Goal: Task Accomplishment & Management: Complete application form

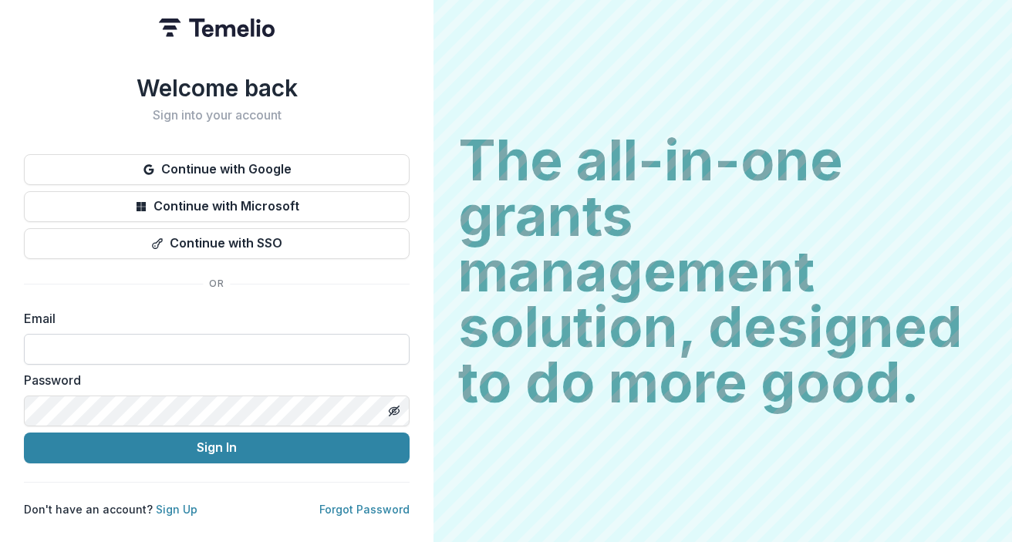
click at [224, 342] on input at bounding box center [217, 349] width 386 height 31
type input "**********"
click at [346, 505] on link "Forgot Password" at bounding box center [364, 509] width 90 height 13
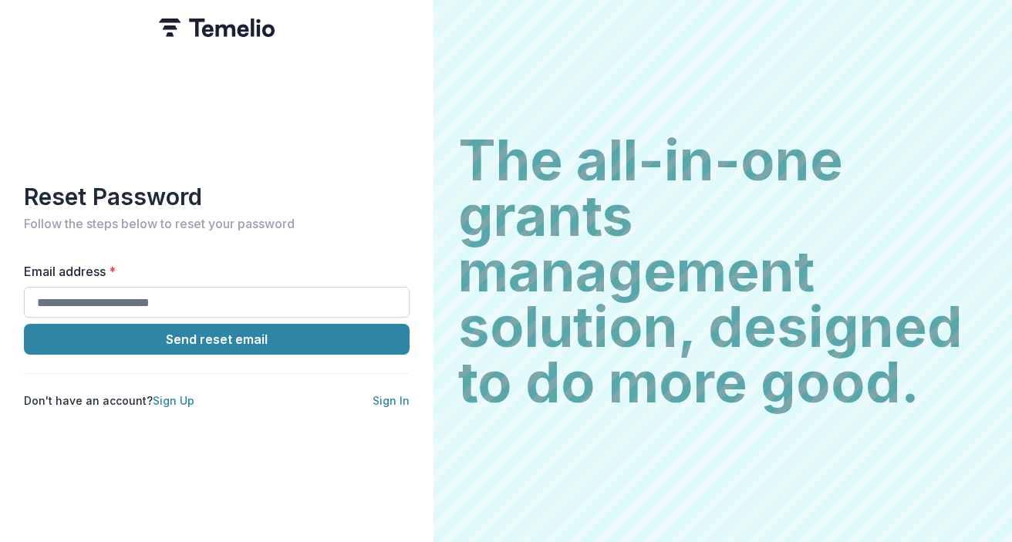
click at [207, 297] on input "Email address *" at bounding box center [217, 302] width 386 height 31
type input "**********"
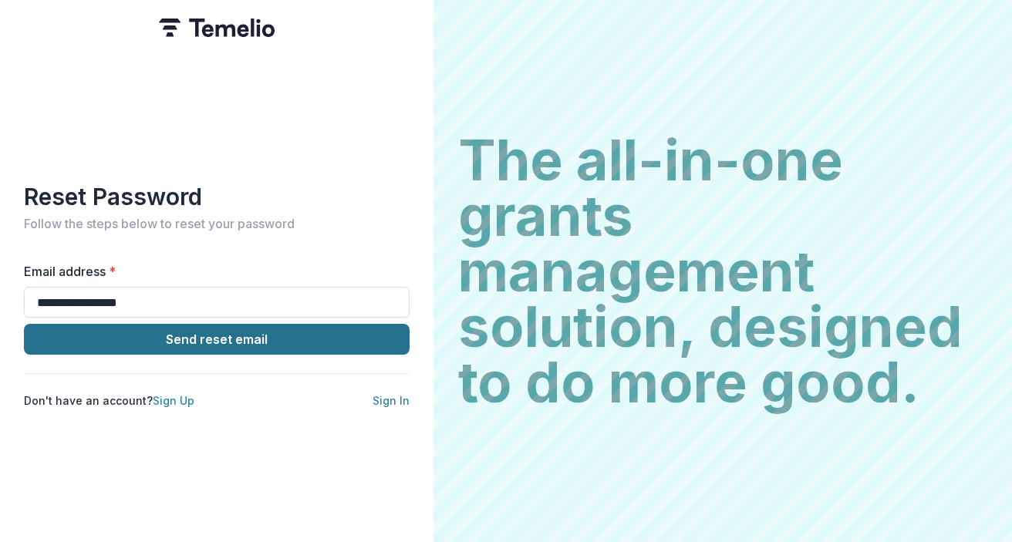
click at [197, 335] on button "Send reset email" at bounding box center [217, 339] width 386 height 31
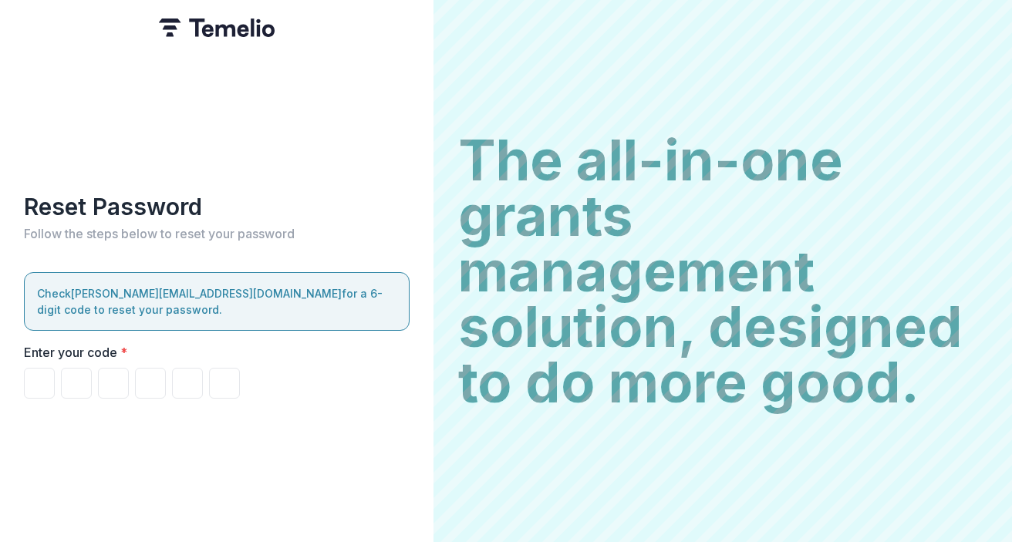
type input "*"
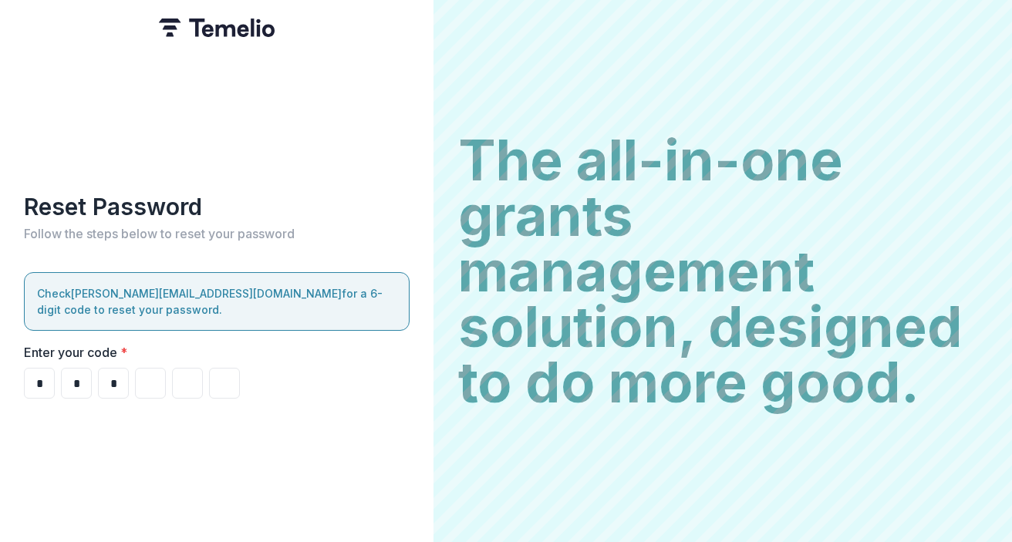
type input "*"
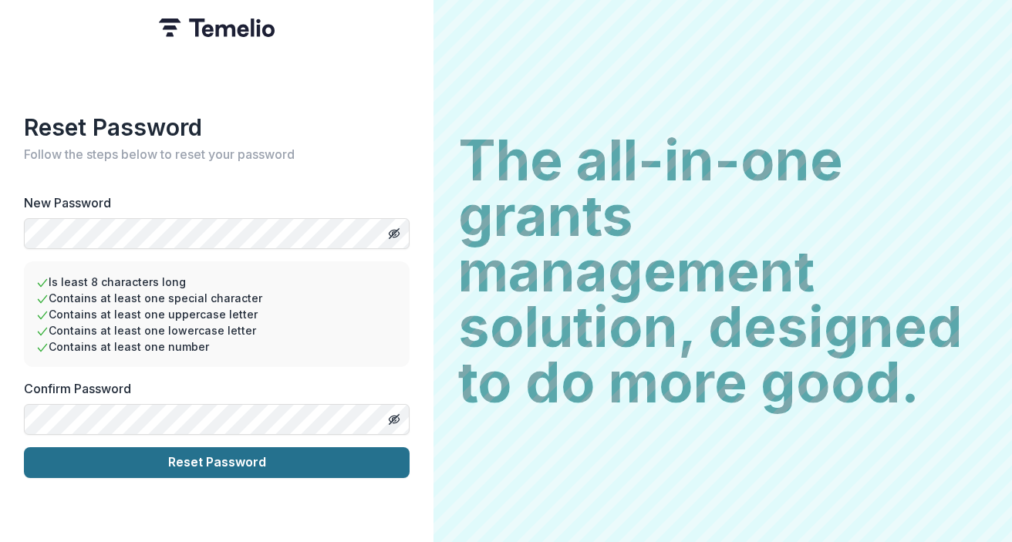
click at [285, 453] on button "Reset Password" at bounding box center [217, 462] width 386 height 31
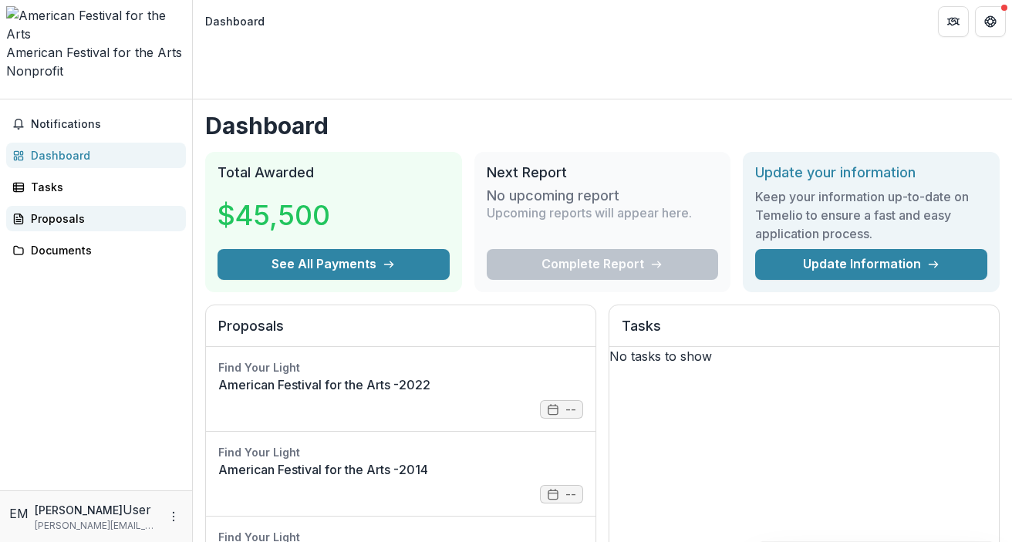
click at [44, 211] on div "Proposals" at bounding box center [102, 219] width 143 height 16
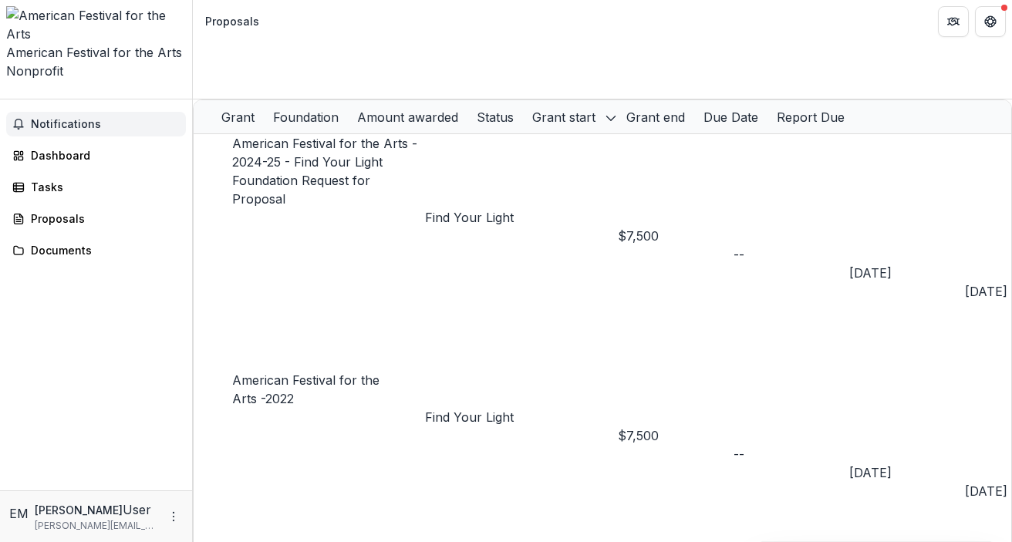
click at [93, 112] on button "Notifications" at bounding box center [96, 124] width 180 height 25
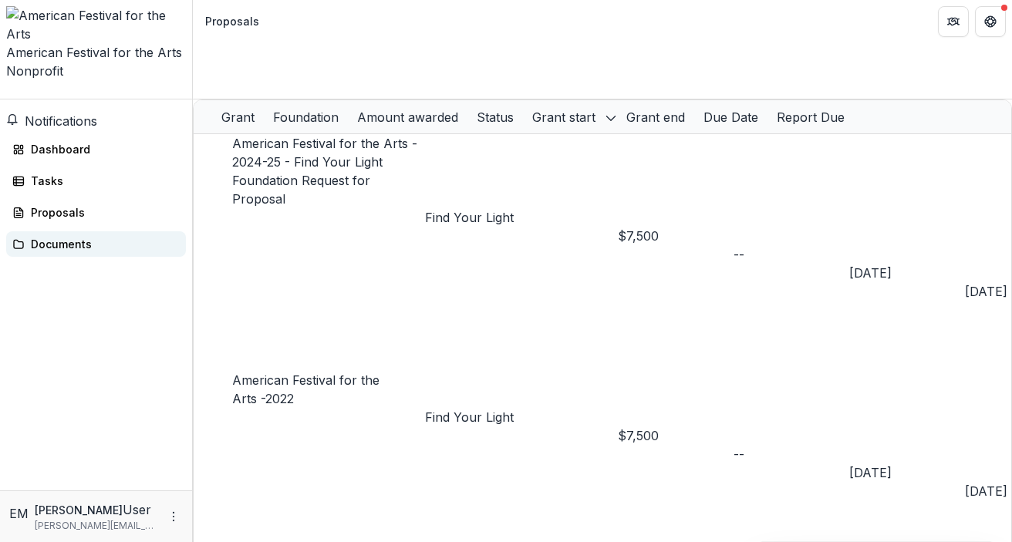
click at [85, 236] on div "Documents" at bounding box center [102, 244] width 143 height 16
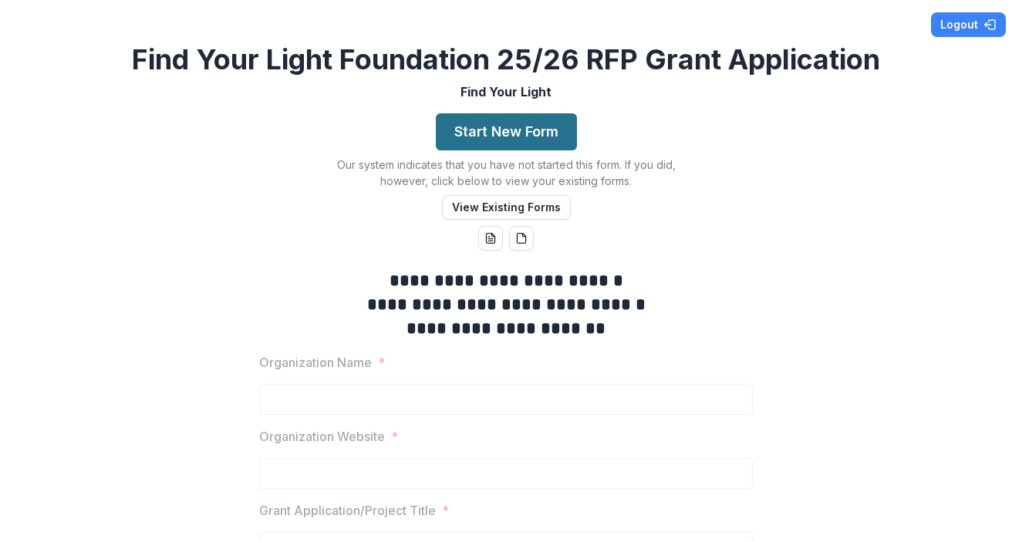
click at [507, 132] on button "Start New Form" at bounding box center [506, 131] width 141 height 37
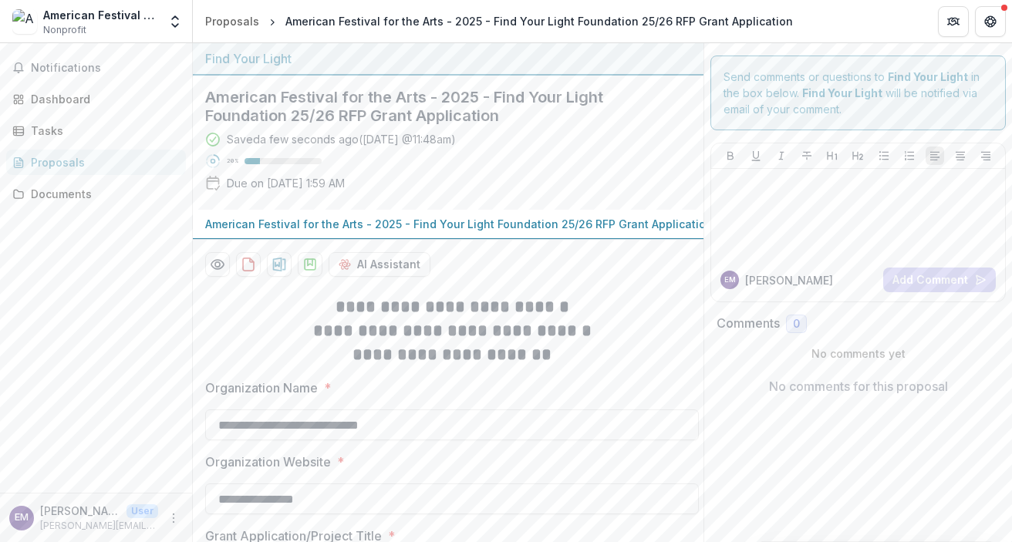
click at [353, 113] on h2 "American Festival for the Arts - 2025 - Find Your Light Foundation 25/26 RFP Gr…" at bounding box center [435, 106] width 461 height 37
click at [231, 107] on h2 "American Festival for the Arts - 2025 - Find Your Light Foundation 25/26 RFP Gr…" at bounding box center [435, 106] width 461 height 37
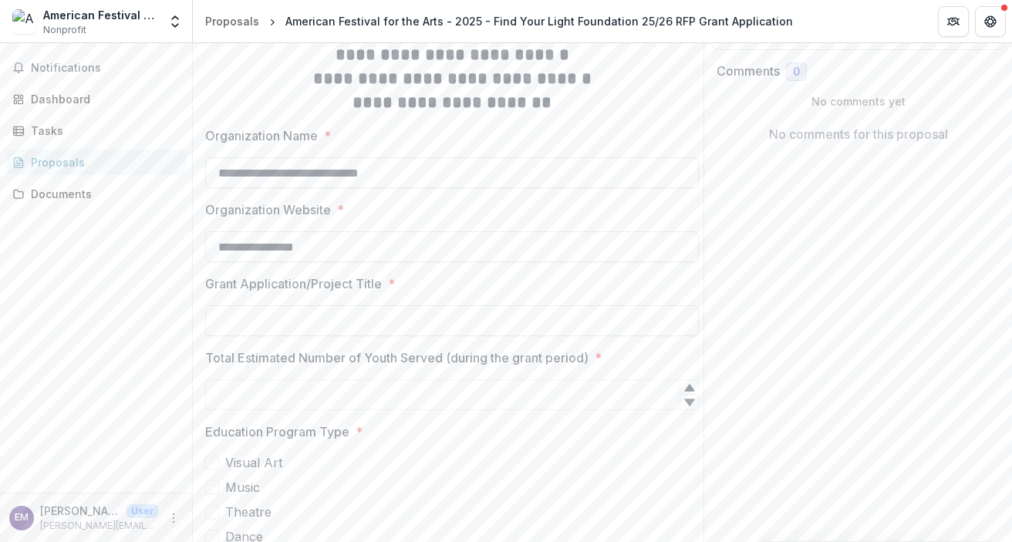
scroll to position [258, 0]
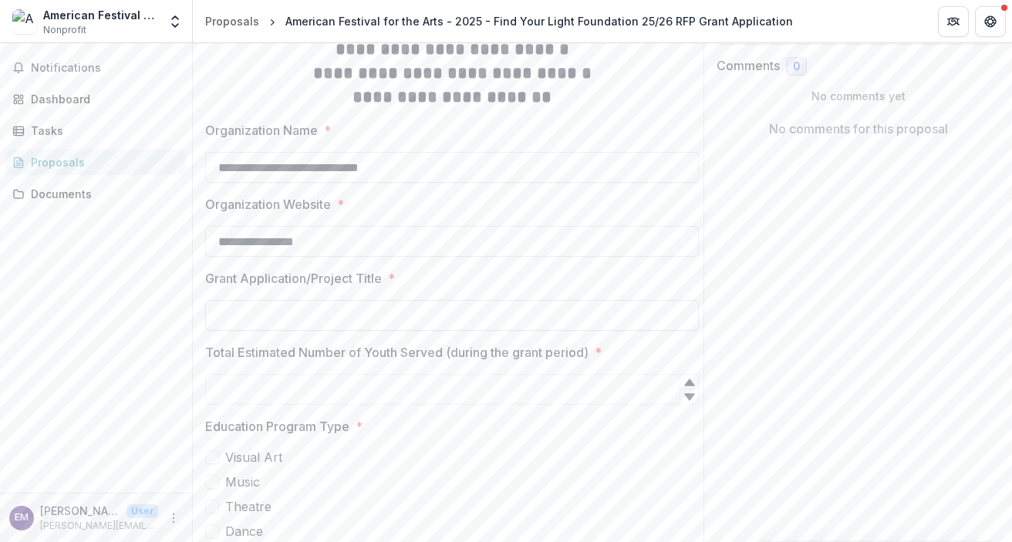
click at [325, 327] on input "Grant Application/Project Title *" at bounding box center [452, 315] width 494 height 31
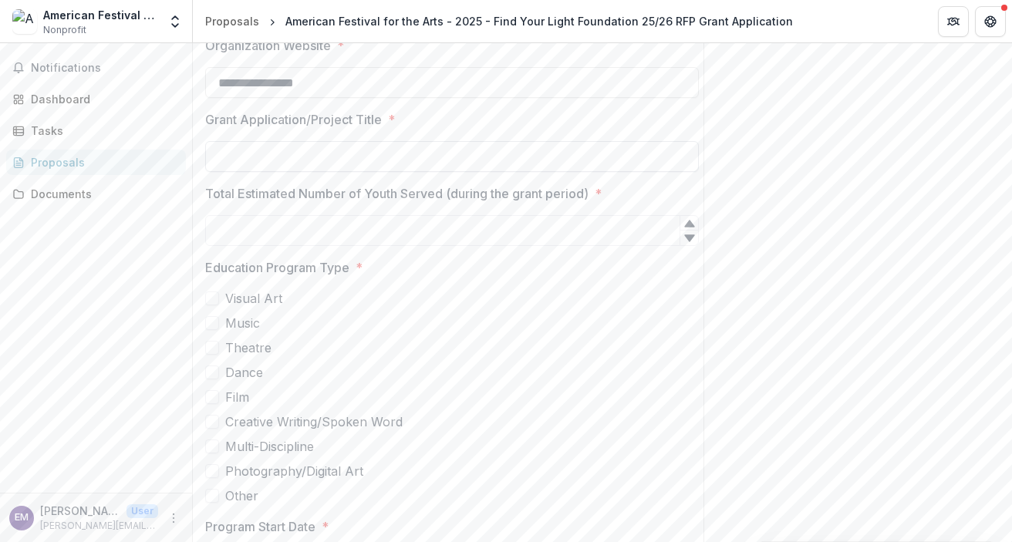
scroll to position [420, 0]
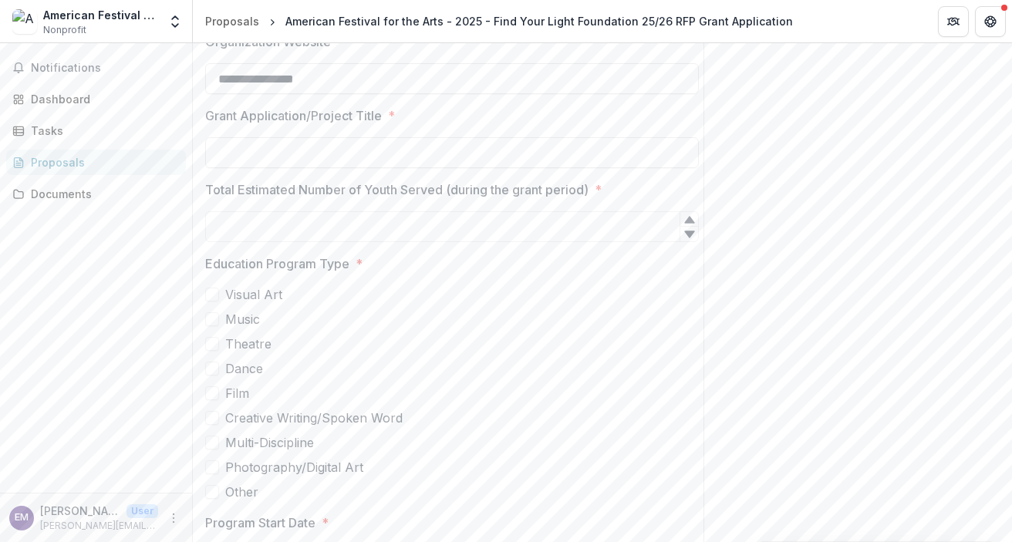
click at [217, 326] on span at bounding box center [212, 319] width 14 height 14
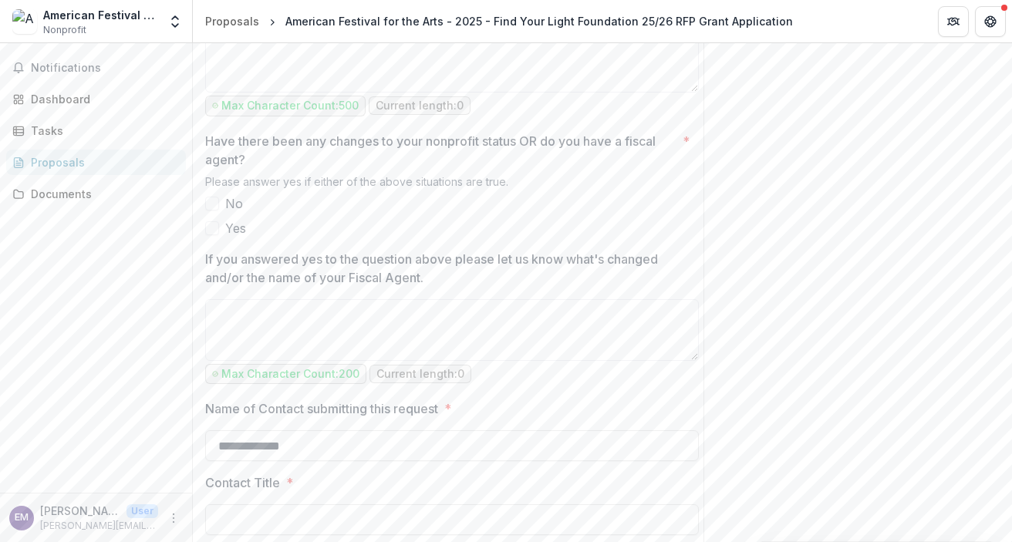
scroll to position [1844, 0]
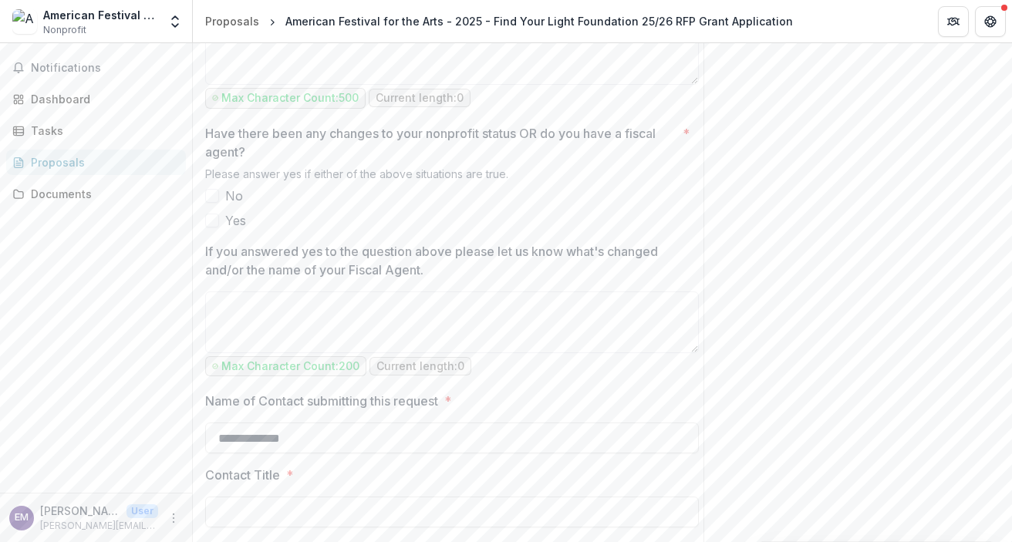
click at [214, 203] on span at bounding box center [212, 196] width 14 height 14
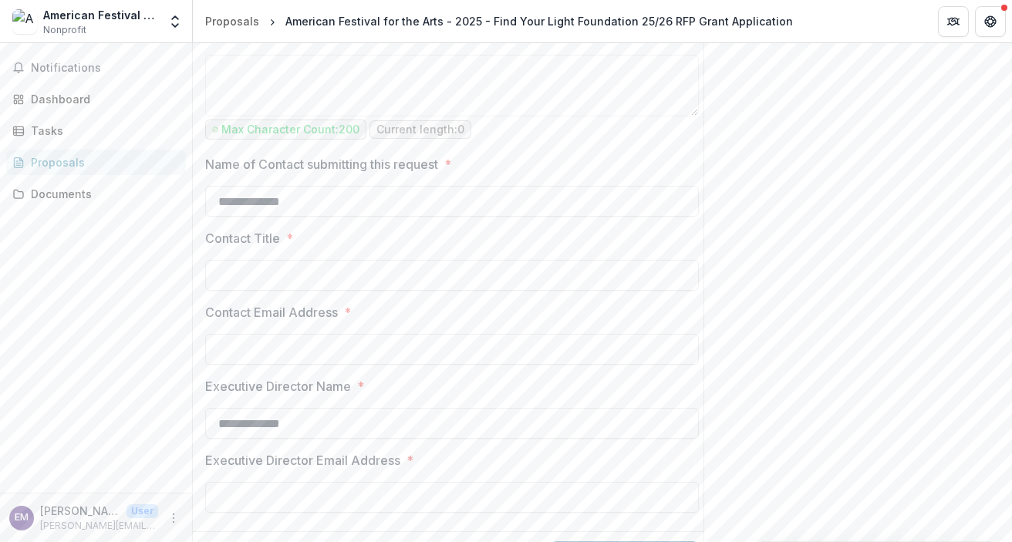
scroll to position [2134, 0]
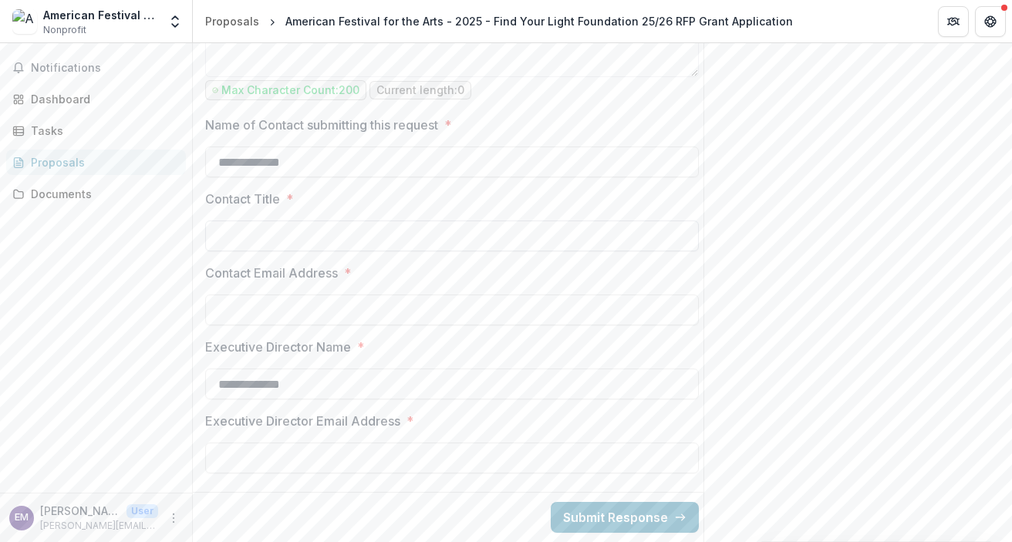
click at [336, 238] on input "Contact Title *" at bounding box center [452, 236] width 494 height 31
type input "**********"
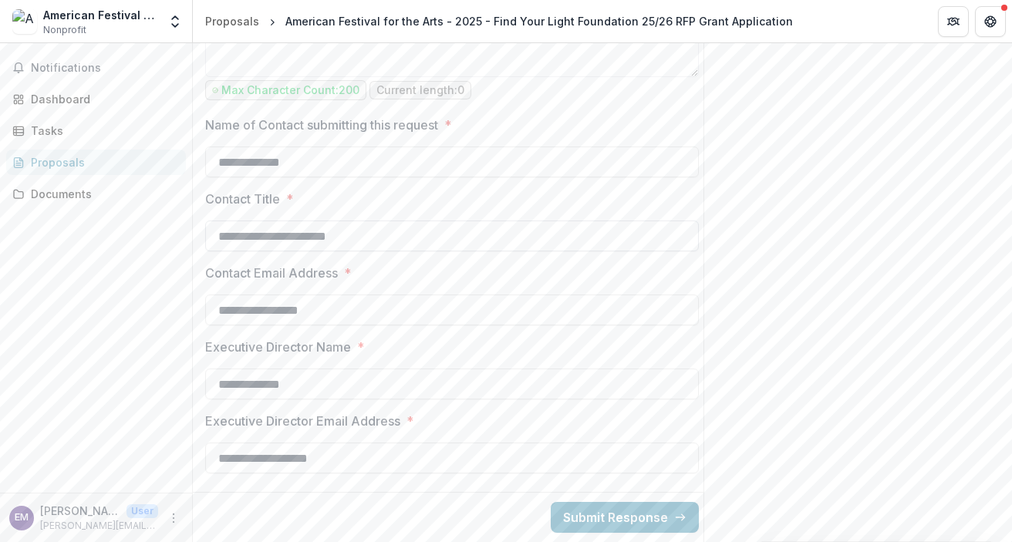
click at [486, 224] on input "**********" at bounding box center [452, 236] width 494 height 31
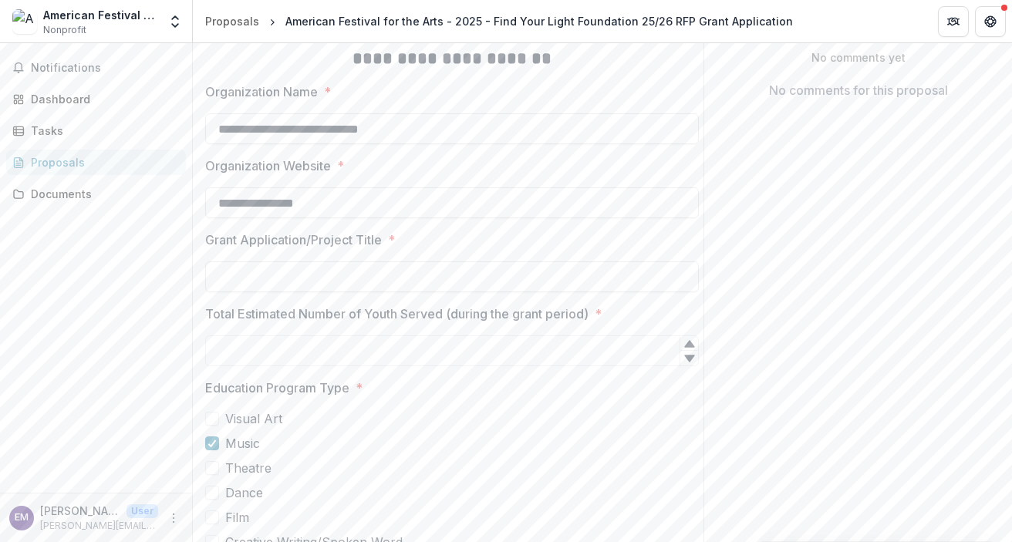
scroll to position [322, 0]
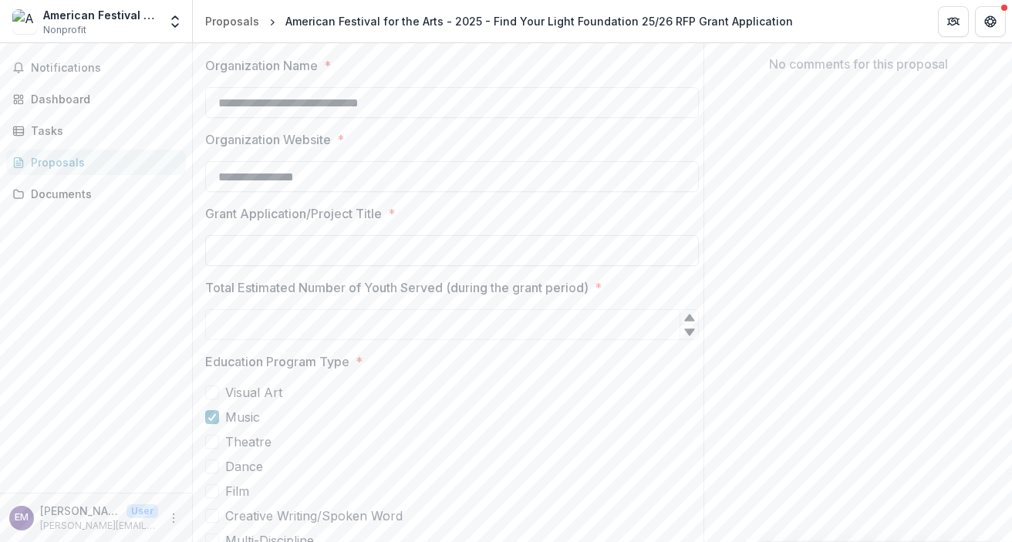
click at [251, 258] on input "Grant Application/Project Title *" at bounding box center [452, 250] width 494 height 31
type input "**********"
click at [384, 338] on input "Total Estimated Number of Youth Served (during the grant period) *" at bounding box center [452, 324] width 494 height 31
click at [301, 340] on input "Total Estimated Number of Youth Served (during the grant period) *" at bounding box center [452, 324] width 494 height 31
type input "***"
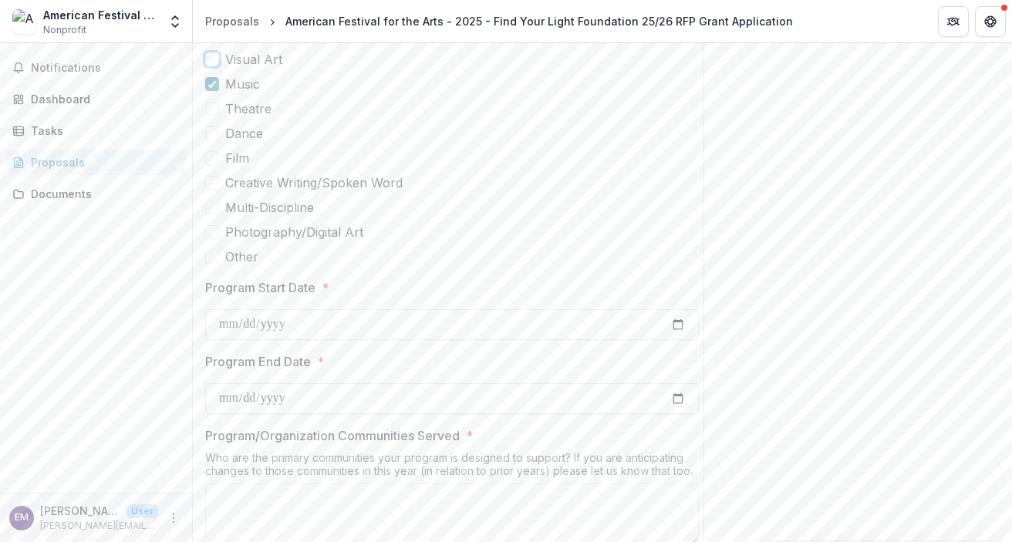
scroll to position [656, 0]
click at [378, 339] on input "Program Start Date *" at bounding box center [452, 324] width 494 height 31
type input "**********"
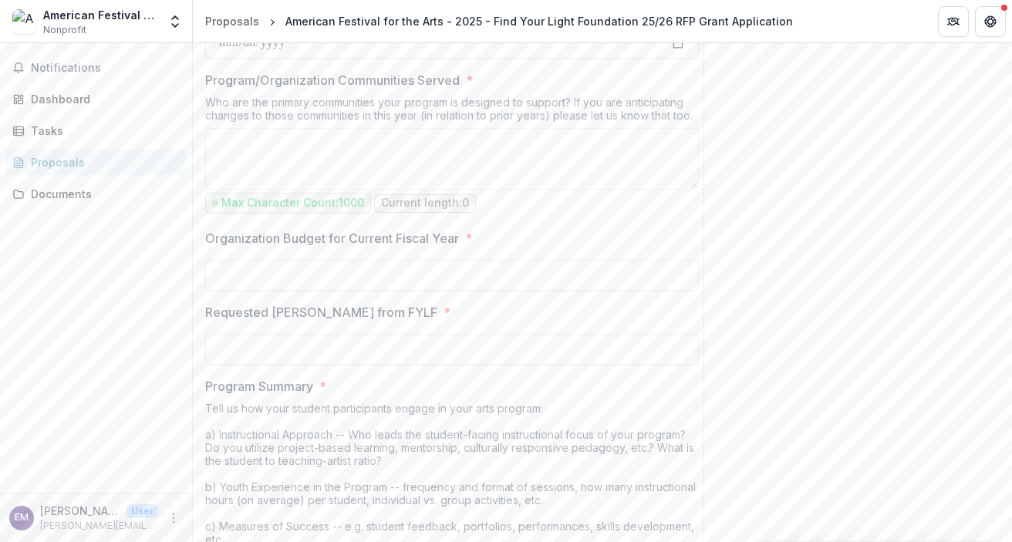
scroll to position [1017, 0]
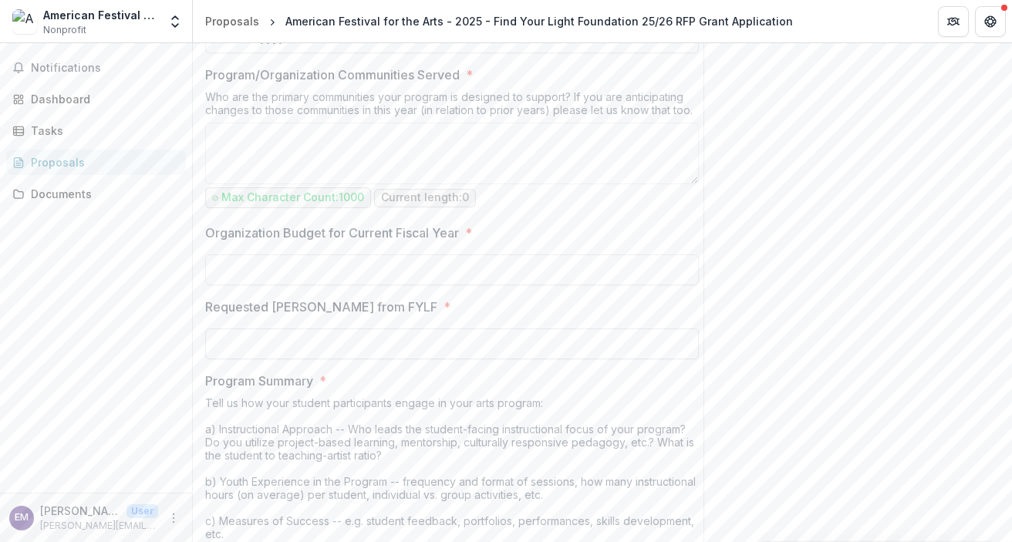
click at [306, 359] on input "Requested [PERSON_NAME] from FYLF *" at bounding box center [452, 344] width 494 height 31
type input "*******"
click at [335, 275] on input "Organization Budget for Current Fiscal Year *" at bounding box center [452, 270] width 494 height 31
type input "*******"
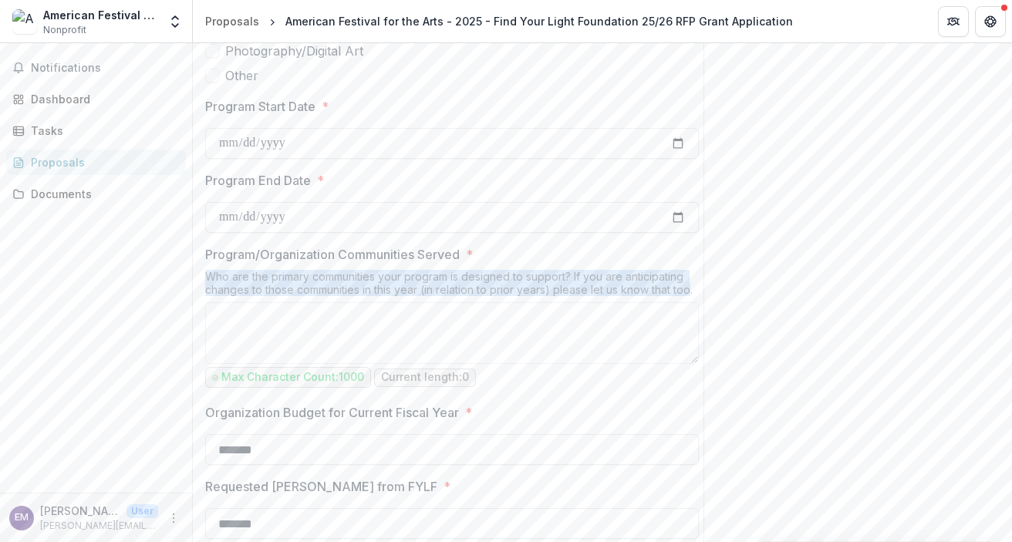
scroll to position [0, 12]
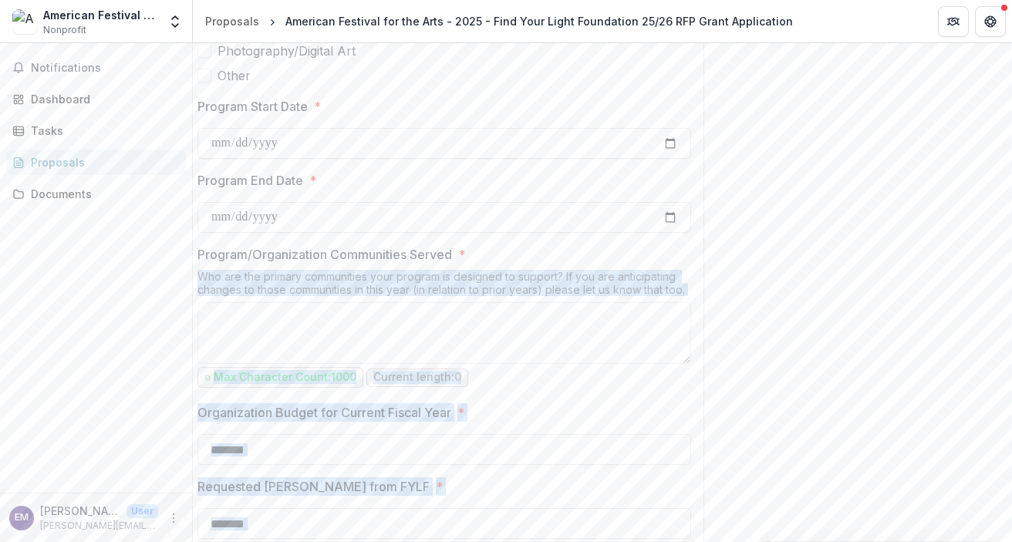
drag, startPoint x: 207, startPoint y: 293, endPoint x: 703, endPoint y: 301, distance: 496.8
click at [703, 301] on div "**********" at bounding box center [602, 515] width 819 height 2619
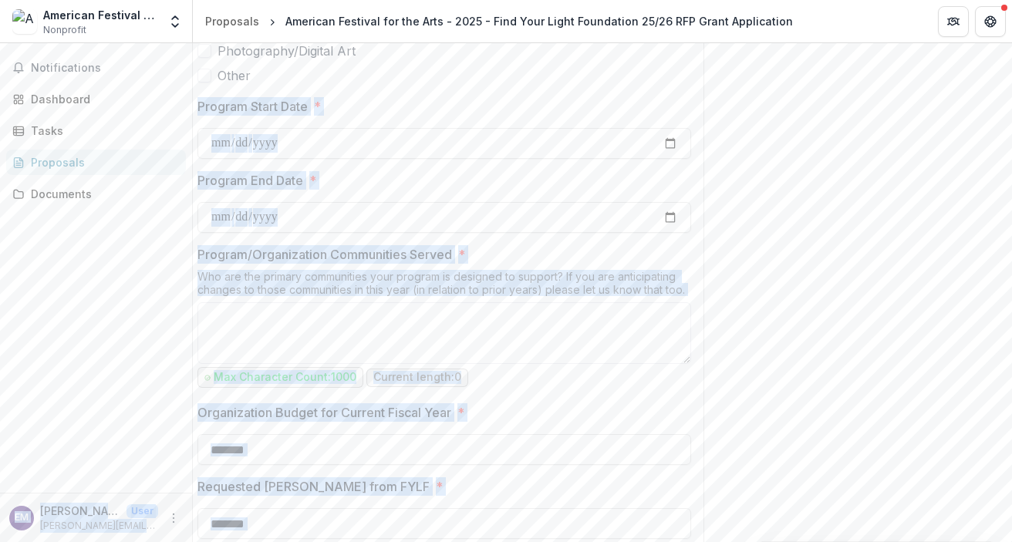
scroll to position [0, 0]
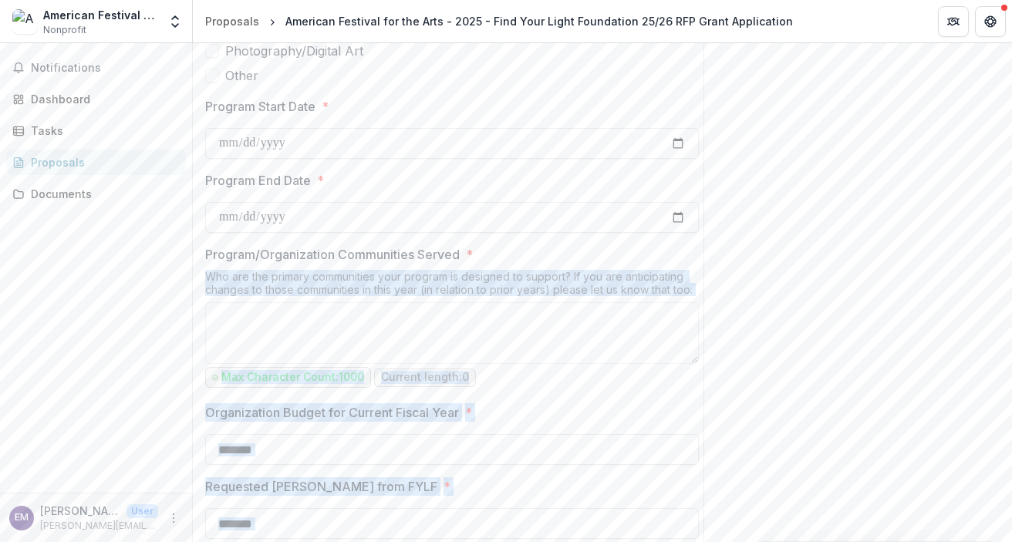
drag, startPoint x: 703, startPoint y: 301, endPoint x: 206, endPoint y: 285, distance: 497.8
click at [206, 285] on div "**********" at bounding box center [602, 515] width 819 height 2619
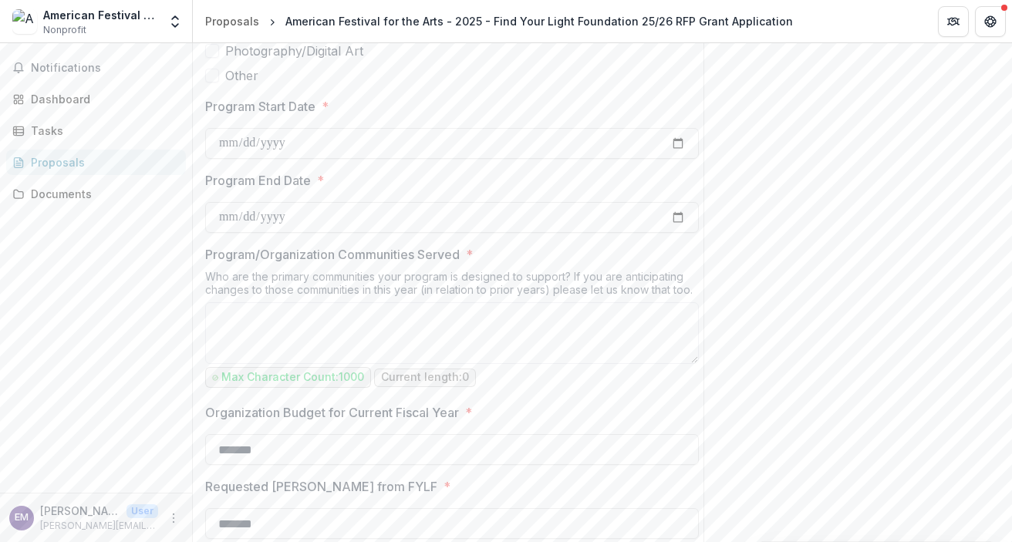
click at [212, 287] on div "Who are the primary communities your program is designed to support? If you are…" at bounding box center [452, 286] width 494 height 32
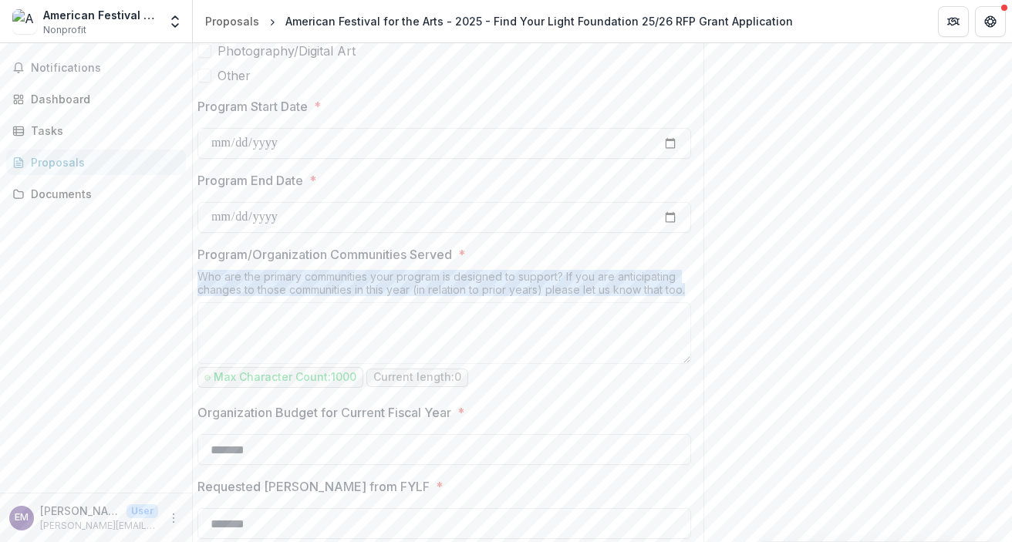
scroll to position [0, 12]
drag, startPoint x: 206, startPoint y: 286, endPoint x: 677, endPoint y: 299, distance: 471.5
click at [677, 299] on div "Who are the primary communities your program is designed to support? If you are…" at bounding box center [444, 286] width 494 height 32
copy div "Who are the primary communities your program is designed to support? If you are…"
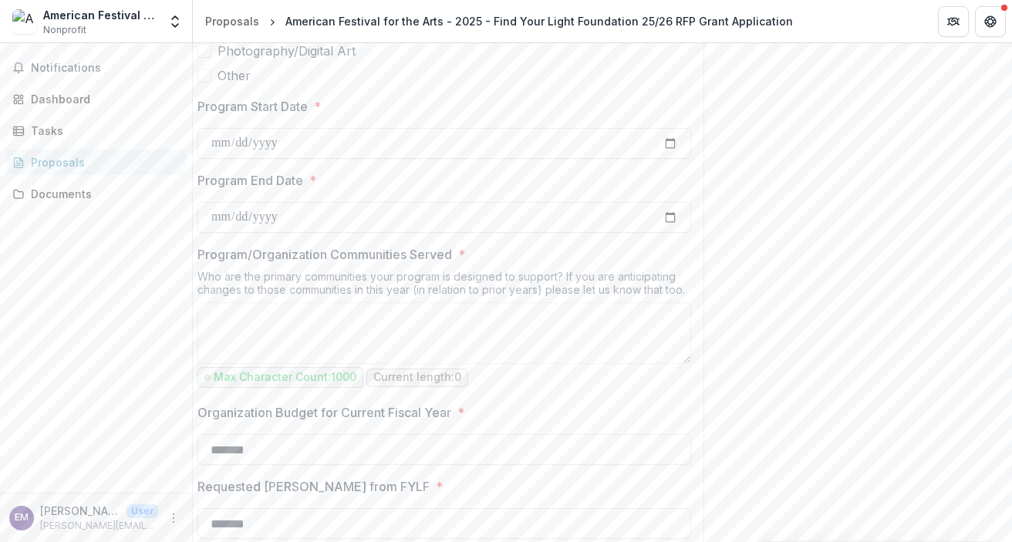
click at [520, 302] on div "Who are the primary communities your program is designed to support? If you are…" at bounding box center [444, 286] width 494 height 32
drag, startPoint x: 197, startPoint y: 265, endPoint x: 464, endPoint y: 273, distance: 267.8
click at [464, 264] on label "Program/Organization Communities Served *" at bounding box center [445, 254] width 484 height 19
copy p "Program/Organization Communities Served"
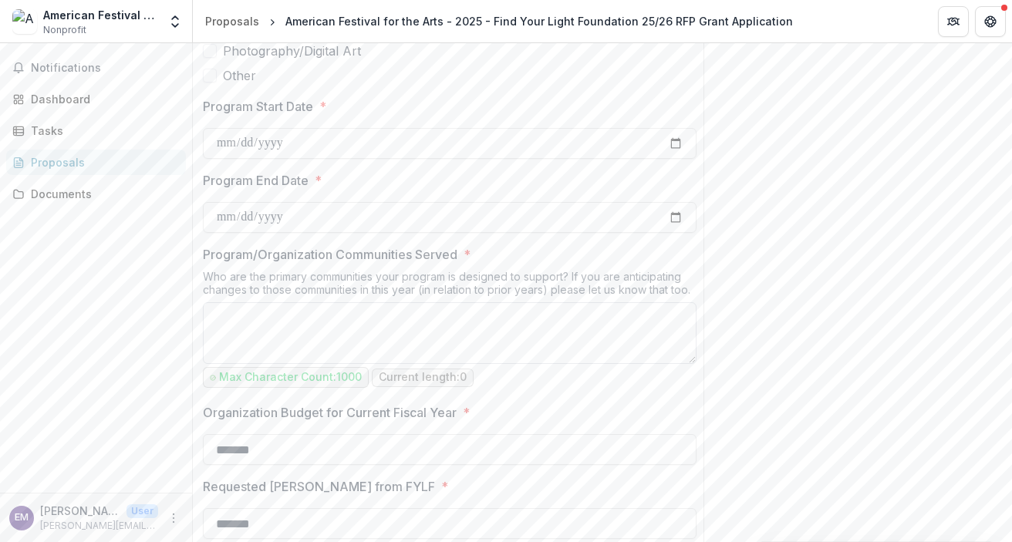
click at [460, 355] on textarea "Program/Organization Communities Served *" at bounding box center [450, 333] width 494 height 62
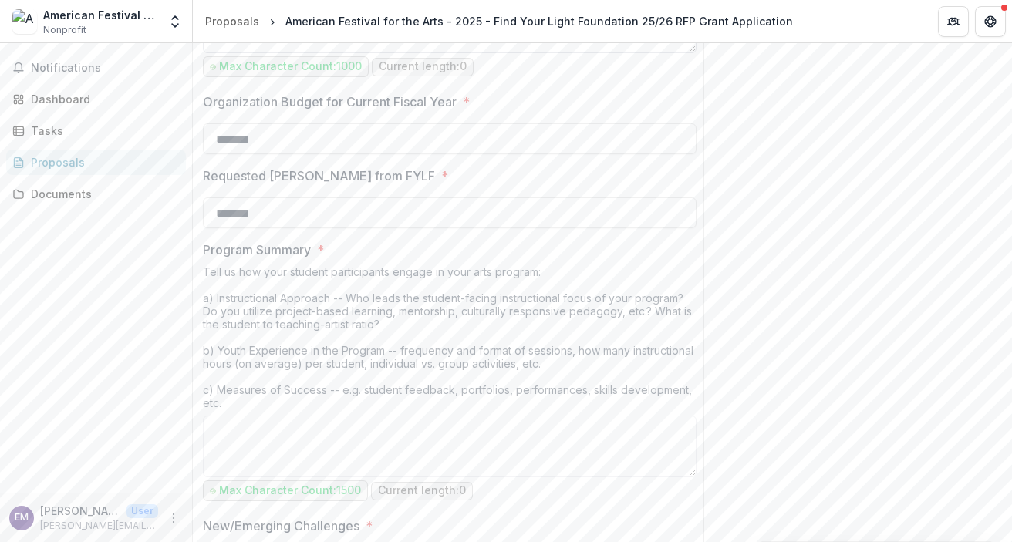
scroll to position [1179, 0]
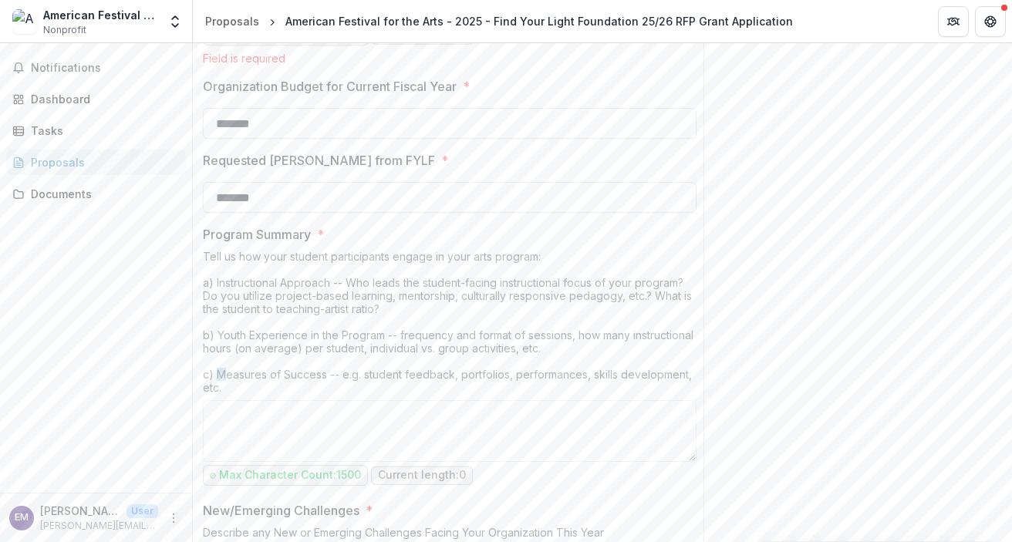
click at [216, 383] on div "Tell us how your student participants engage in your arts program: a) Instructi…" at bounding box center [450, 325] width 494 height 150
click at [216, 393] on div "Tell us how your student participants engage in your arts program: a) Instructi…" at bounding box center [450, 325] width 494 height 150
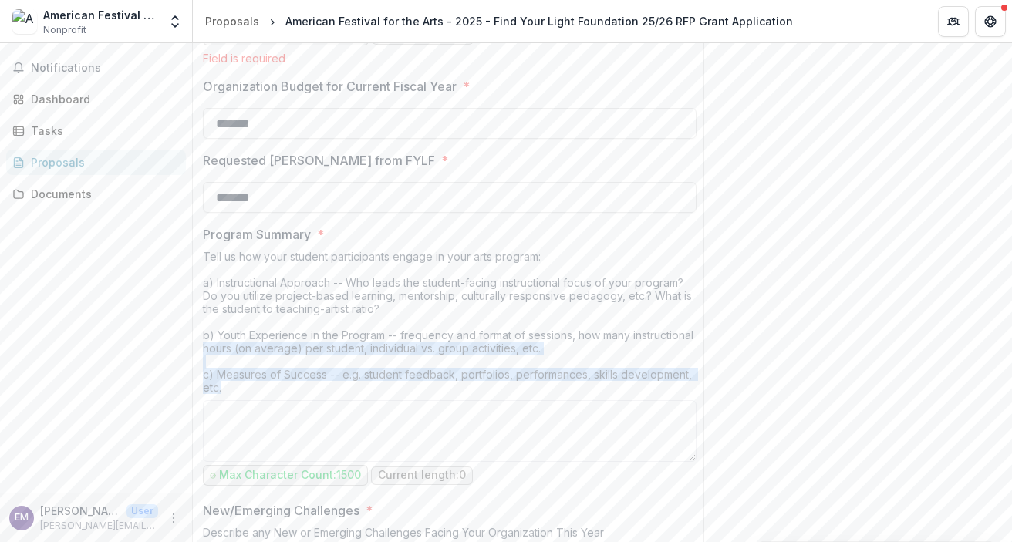
scroll to position [0, 0]
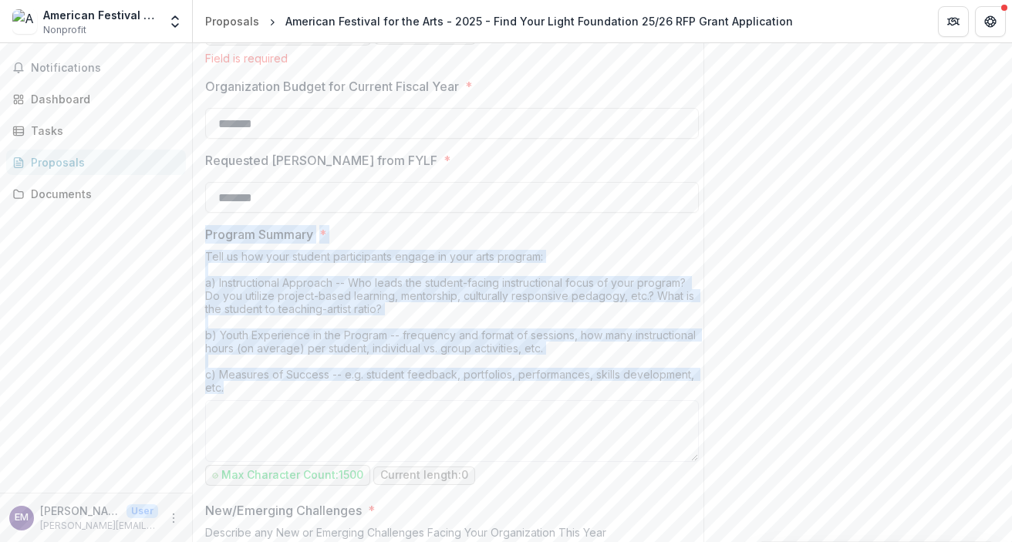
drag, startPoint x: 222, startPoint y: 400, endPoint x: 207, endPoint y: 245, distance: 156.5
click at [207, 245] on div "Program Summary * Tell us how your student participants engage in your arts pro…" at bounding box center [452, 357] width 494 height 264
copy div "Program Summary * Tell us how your student participants engage in your arts pro…"
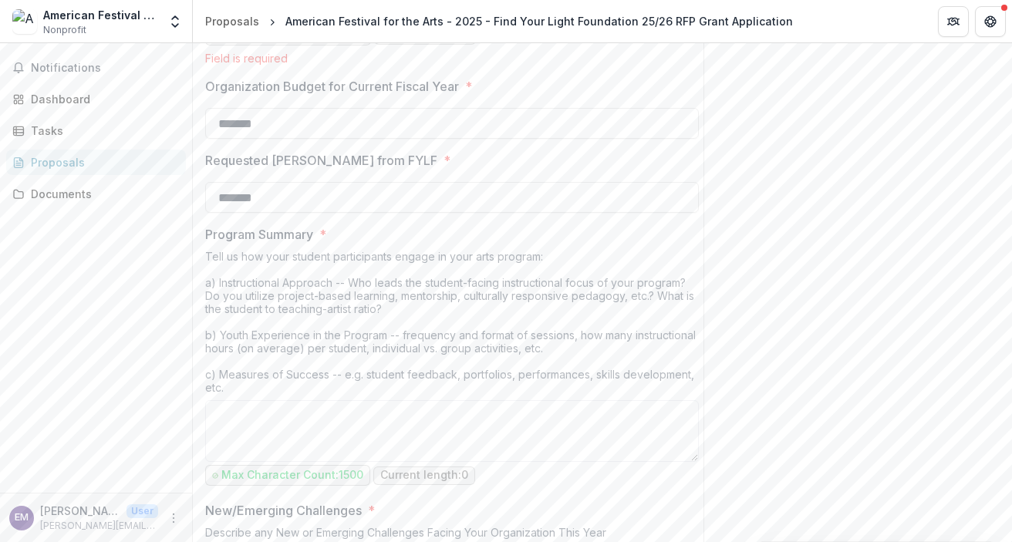
click at [477, 329] on div "Tell us how your student participants engage in your arts program: a) Instructi…" at bounding box center [452, 325] width 494 height 150
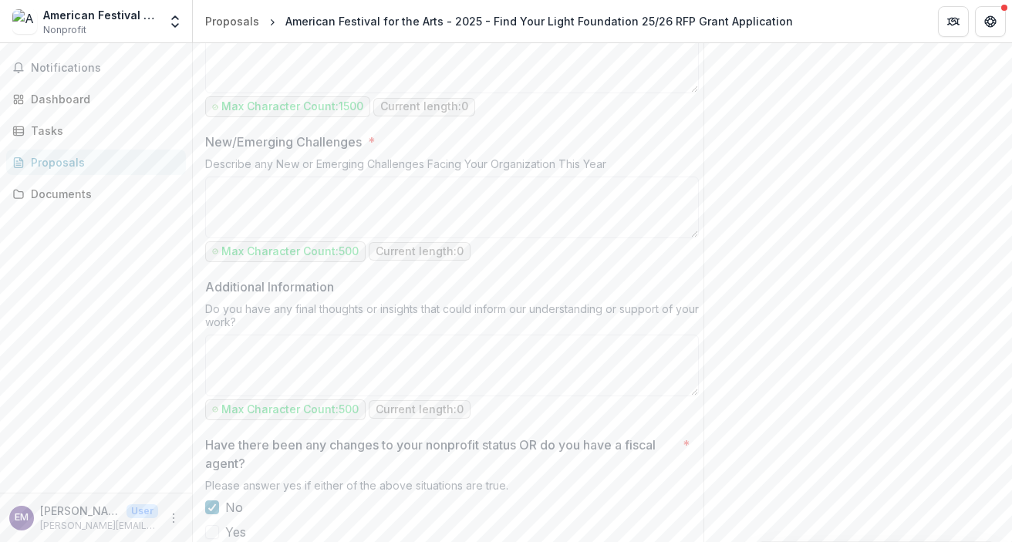
scroll to position [1565, 0]
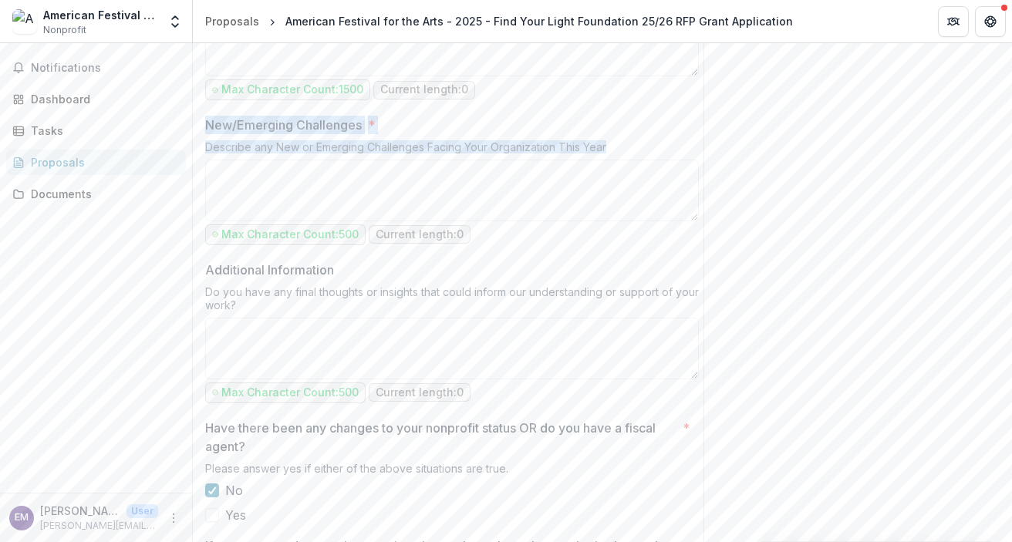
drag, startPoint x: 607, startPoint y: 159, endPoint x: 197, endPoint y: 139, distance: 410.1
copy div "New/Emerging Challenges * Describe any New or Emerging Challenges Facing Your O…"
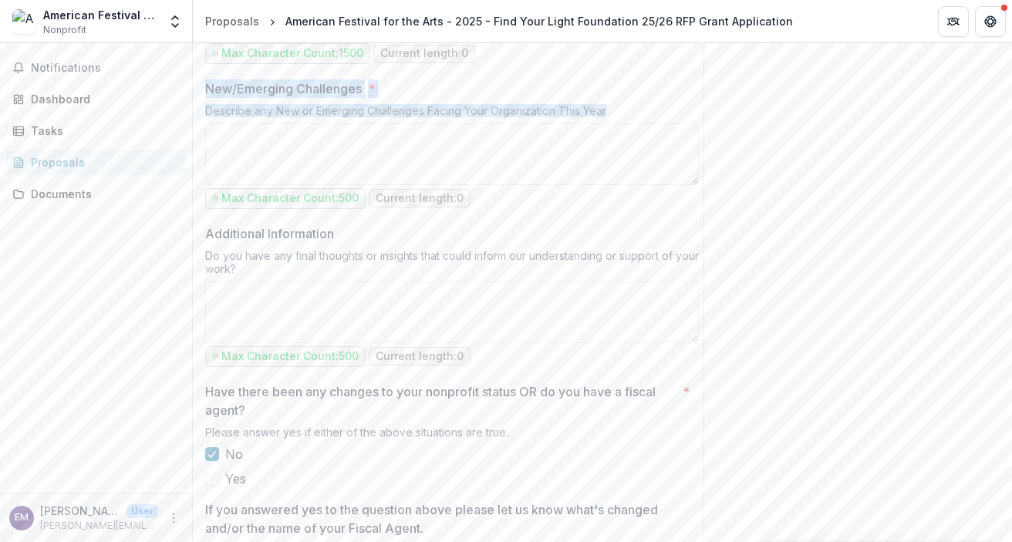
scroll to position [1614, 0]
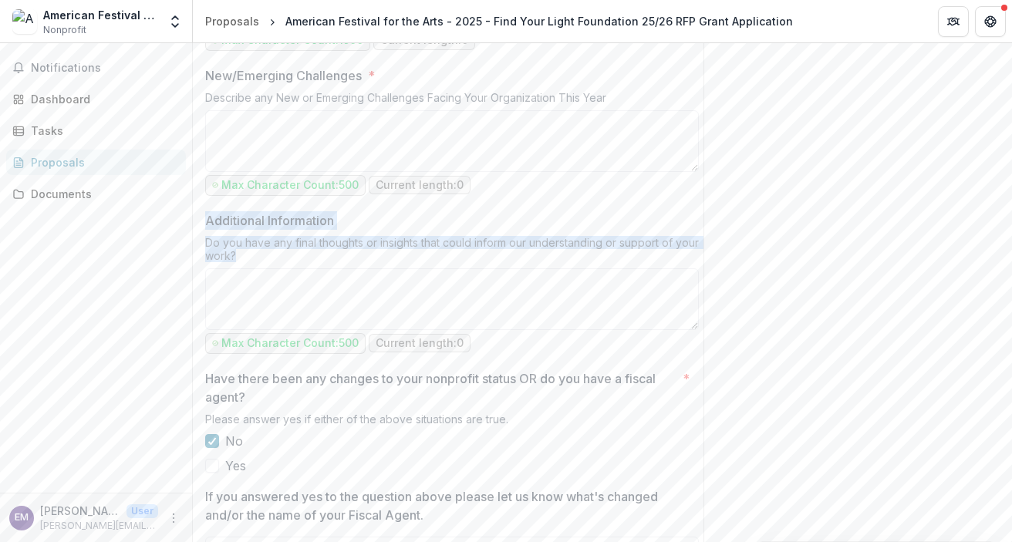
drag, startPoint x: 267, startPoint y: 267, endPoint x: 207, endPoint y: 232, distance: 68.8
click at [207, 232] on div "Additional Information Do you have any final thoughts or insights that could in…" at bounding box center [452, 284] width 494 height 146
copy div "Additional Information Do you have any final thoughts or insights that could in…"
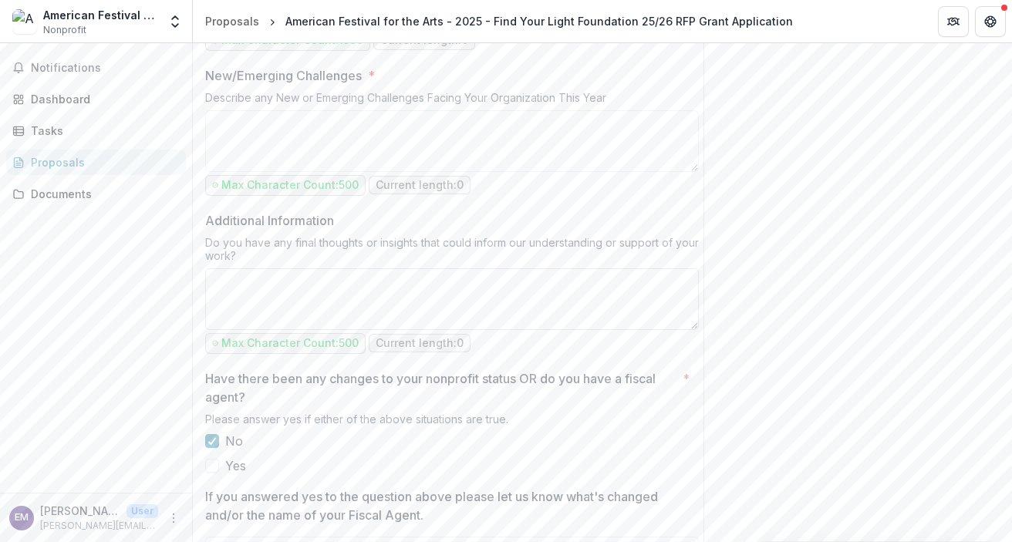
click at [279, 305] on textarea "Additional Information" at bounding box center [452, 299] width 494 height 62
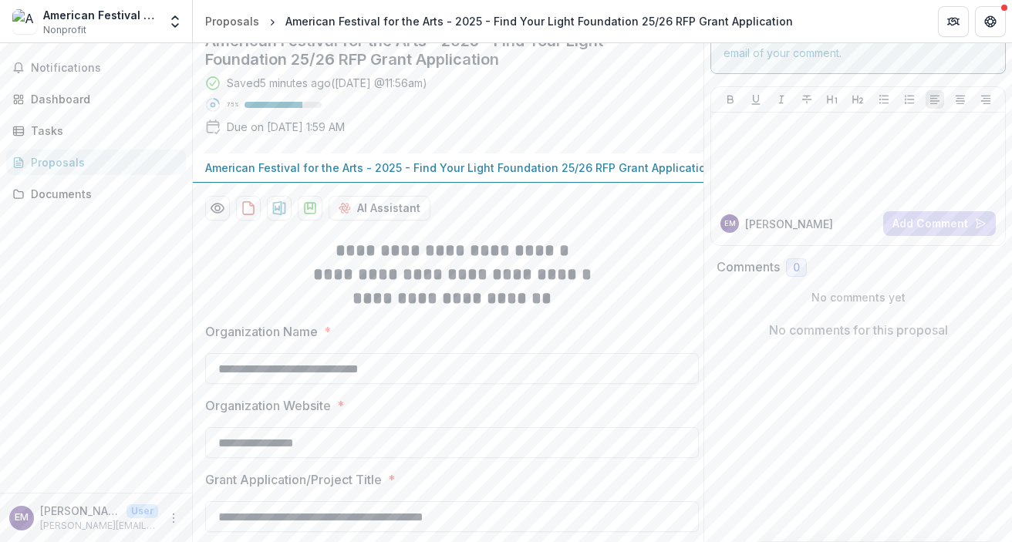
scroll to position [0, 0]
